Goal: Information Seeking & Learning: Understand process/instructions

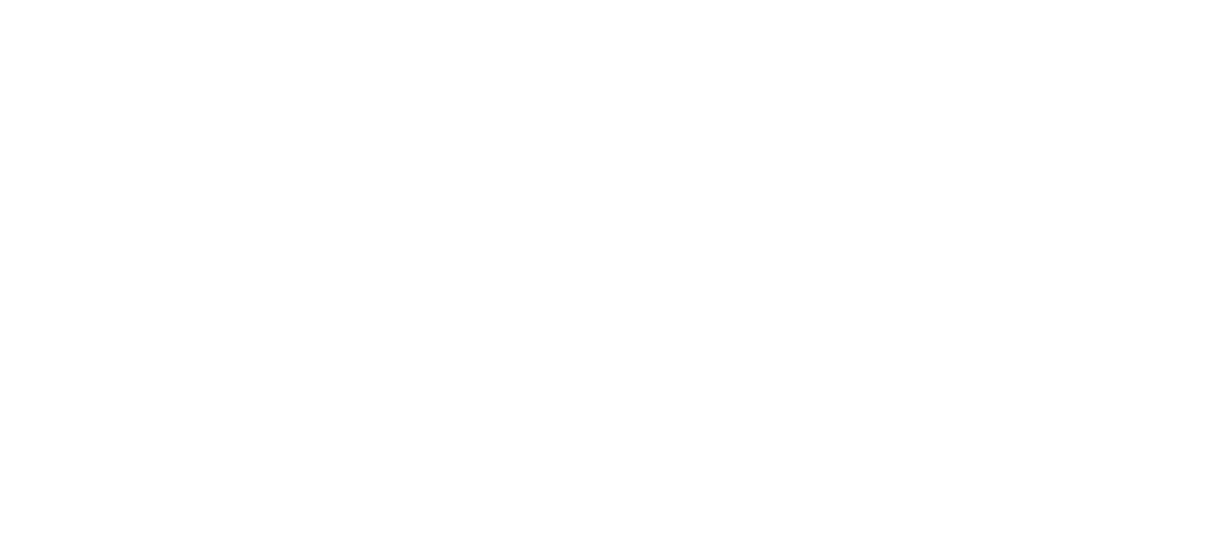
scroll to position [2675, 0]
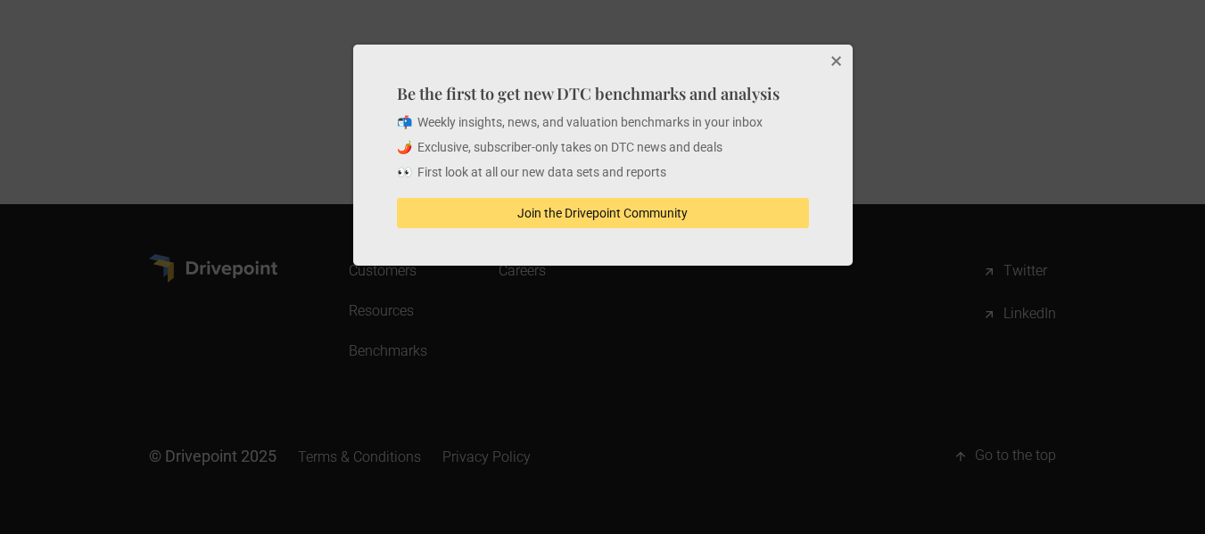
click at [834, 62] on button "Close" at bounding box center [835, 63] width 36 height 36
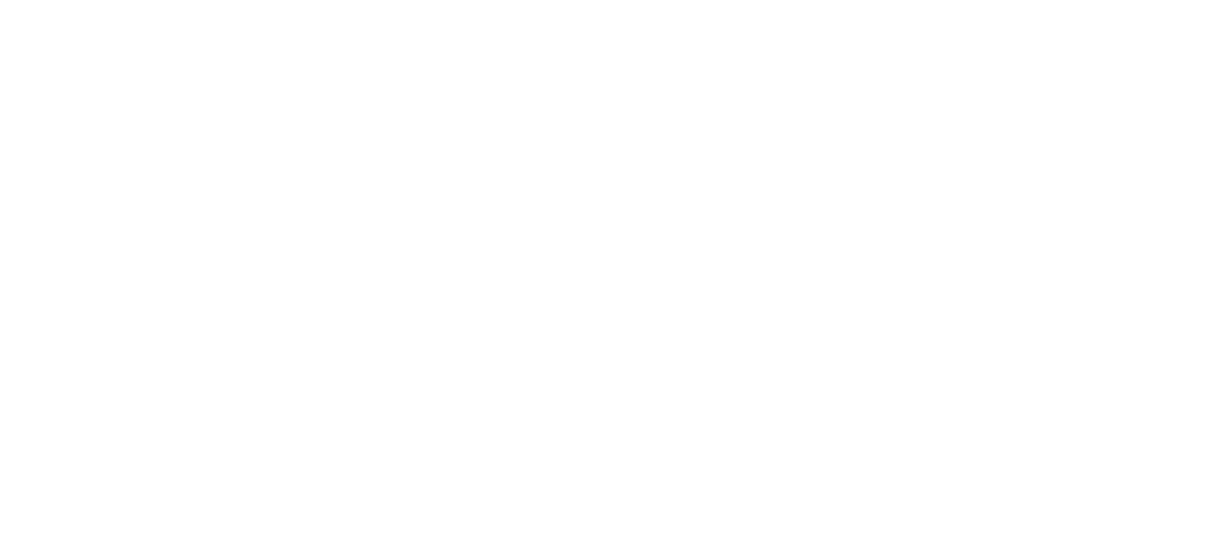
scroll to position [0, 0]
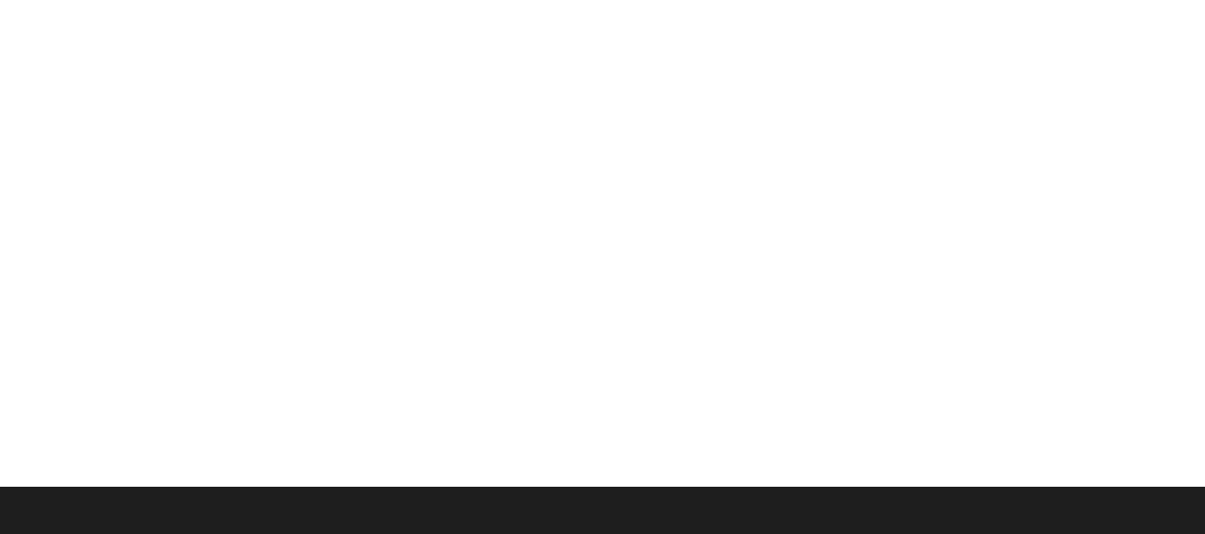
scroll to position [11246, 0]
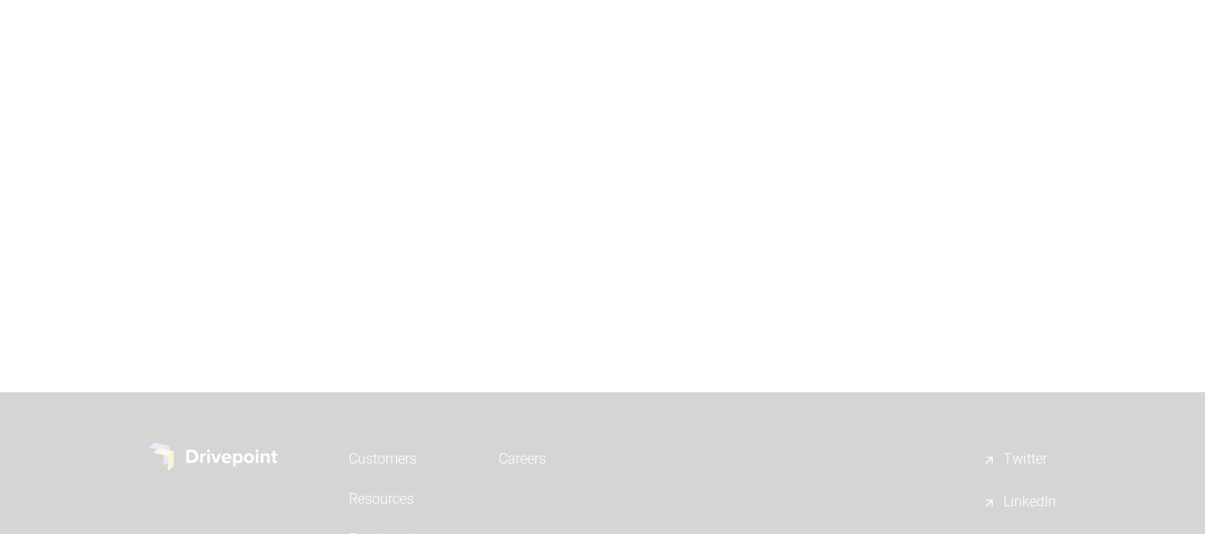
scroll to position [2675, 0]
